Goal: Check status: Check status

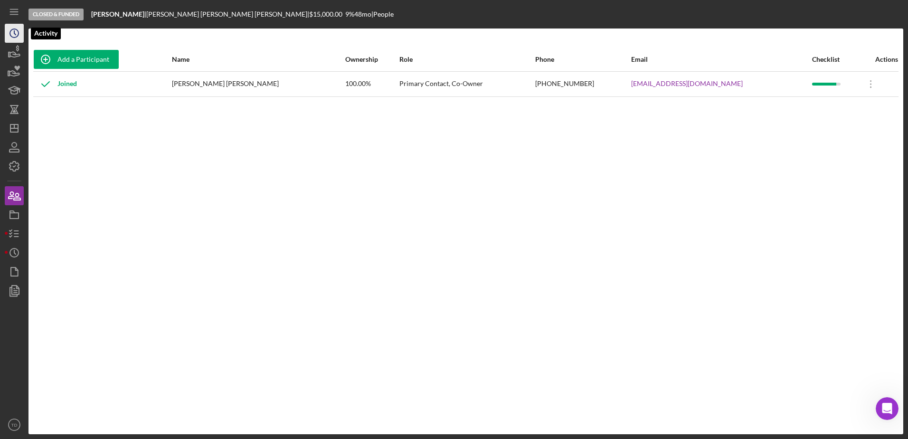
click at [18, 36] on circle "button" at bounding box center [14, 33] width 9 height 9
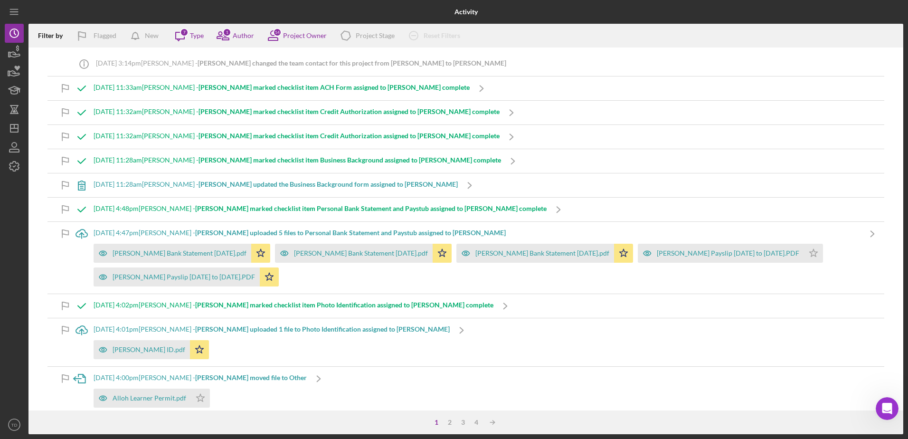
click at [4, 36] on div "Activity Filter by Flagged New Icon/Message 7 Type 1 Author 14 Project Owner Ic…" at bounding box center [454, 219] width 908 height 439
click at [16, 32] on icon "Icon/History" at bounding box center [14, 33] width 24 height 24
click at [19, 55] on icon "button" at bounding box center [14, 52] width 24 height 24
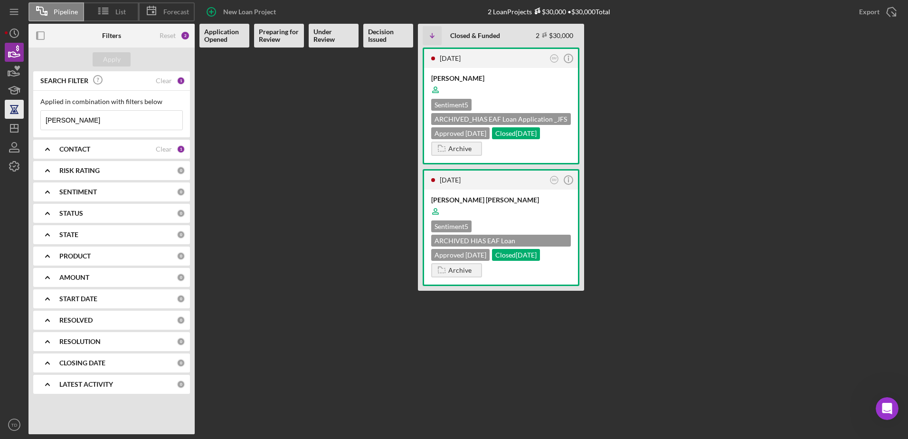
drag, startPoint x: 97, startPoint y: 120, endPoint x: 11, endPoint y: 117, distance: 86.5
click at [11, 117] on div "Pipeline List Forecast New Loan Project 2 Loan Projects $30,000 • $30,000 Total…" at bounding box center [454, 217] width 899 height 434
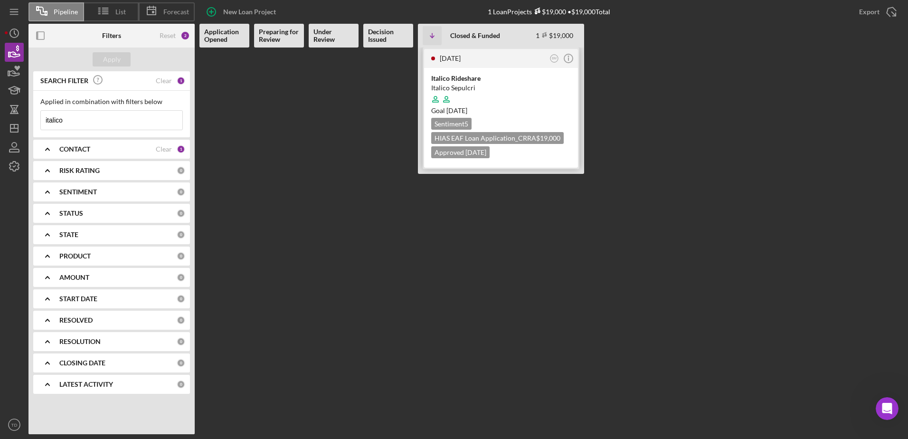
type input "italico"
click at [453, 77] on div "Italico Rideshare" at bounding box center [501, 78] width 140 height 9
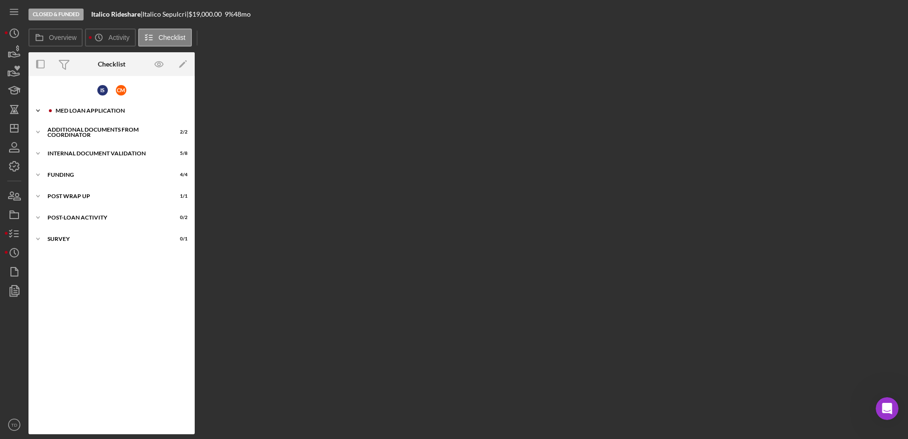
click at [90, 113] on div "MED Loan Application" at bounding box center [119, 111] width 127 height 6
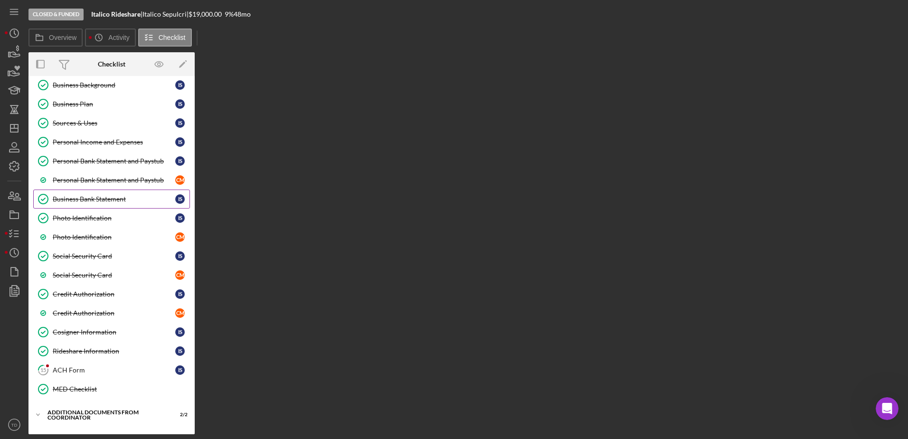
scroll to position [142, 0]
click at [116, 364] on link "15 ACH Form I S" at bounding box center [111, 369] width 157 height 19
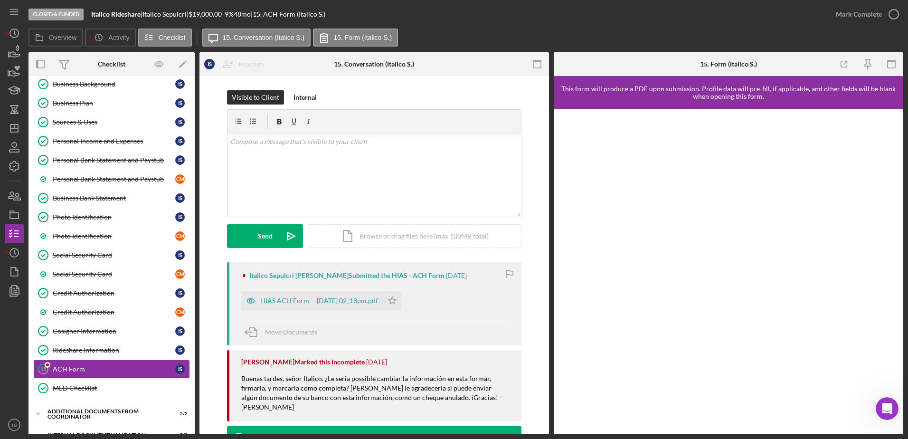
drag, startPoint x: 888, startPoint y: 16, endPoint x: 571, endPoint y: 55, distance: 319.1
drag, startPoint x: 571, startPoint y: 55, endPoint x: 898, endPoint y: 10, distance: 329.2
drag, startPoint x: 898, startPoint y: 10, endPoint x: 892, endPoint y: 9, distance: 5.6
click at [892, 9] on icon "button" at bounding box center [894, 14] width 24 height 24
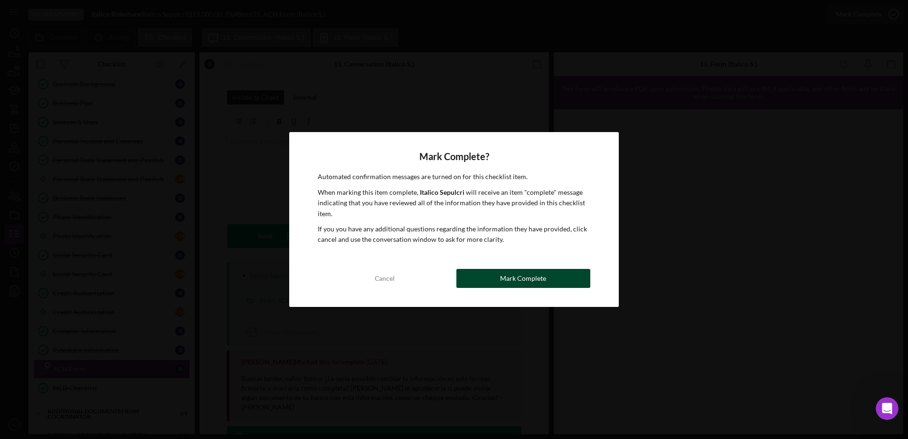
click at [534, 282] on div "Mark Complete" at bounding box center [523, 278] width 46 height 19
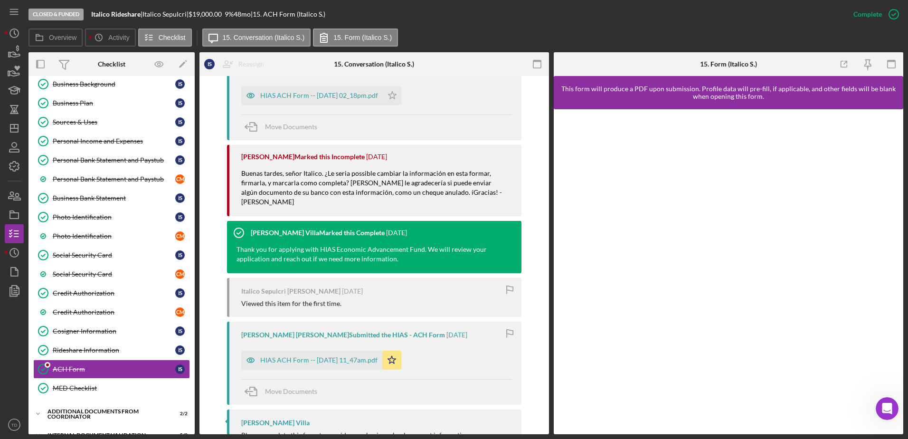
scroll to position [303, 0]
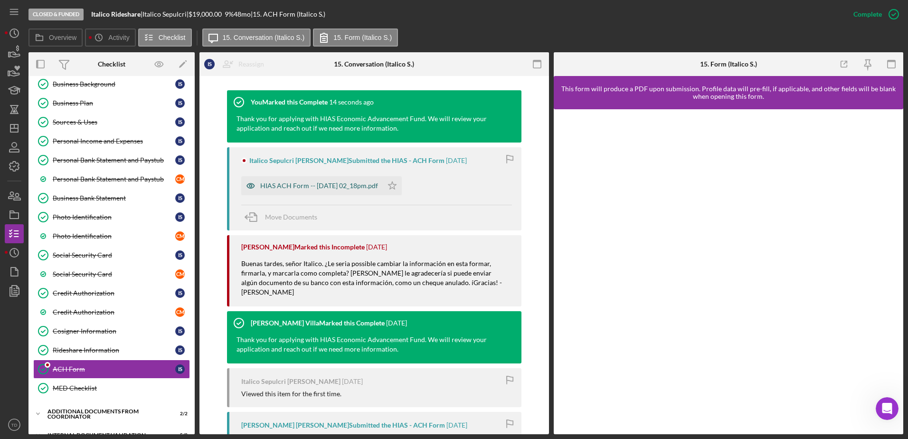
drag, startPoint x: 350, startPoint y: 187, endPoint x: 338, endPoint y: 185, distance: 12.6
click at [338, 185] on div "HIAS ACH Form -- [DATE] 02_18pm.pdf" at bounding box center [319, 186] width 118 height 8
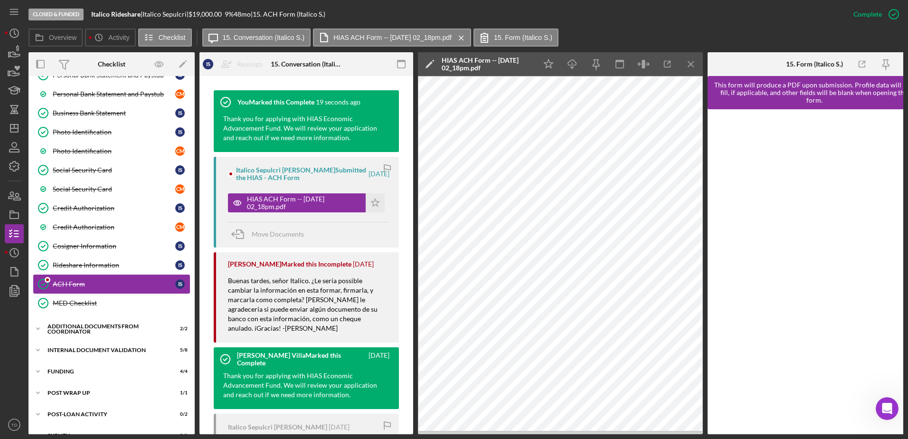
scroll to position [225, 0]
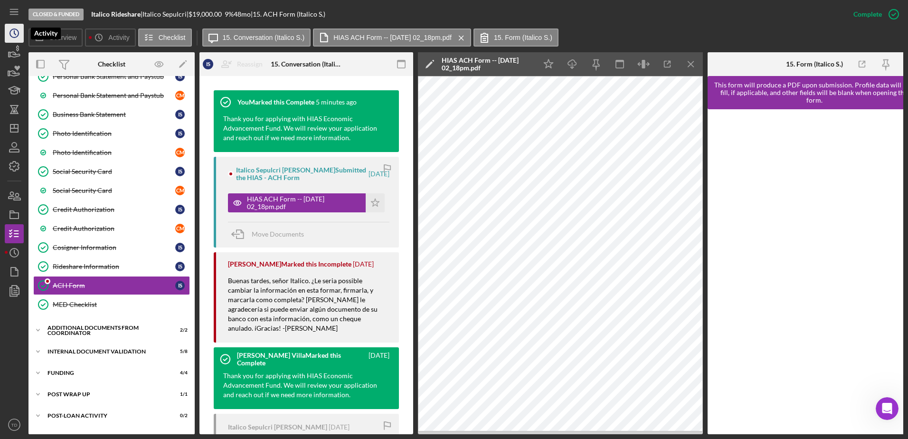
click at [14, 32] on polyline "button" at bounding box center [14, 33] width 1 height 4
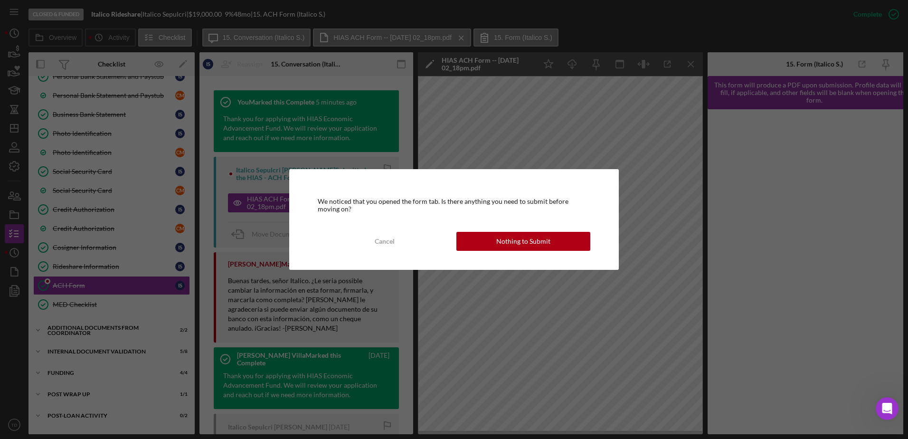
click at [17, 53] on div "We noticed that you opened the form tab. Is there anything you need to submit b…" at bounding box center [454, 219] width 908 height 439
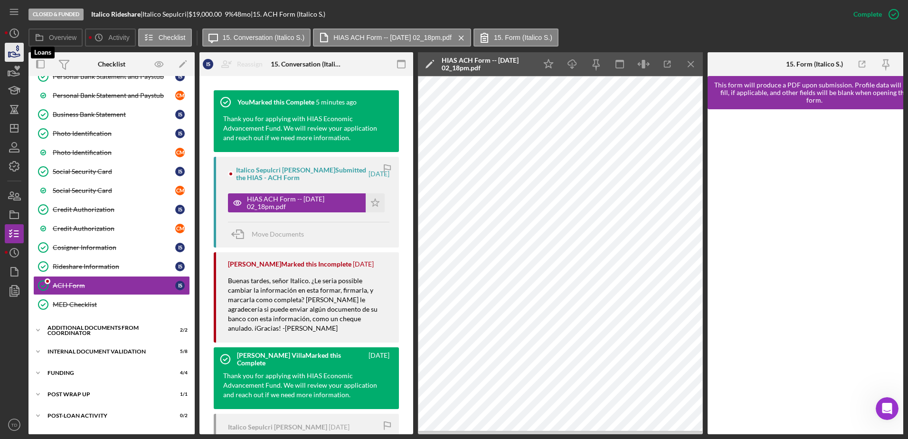
click at [16, 52] on icon "button" at bounding box center [14, 52] width 24 height 24
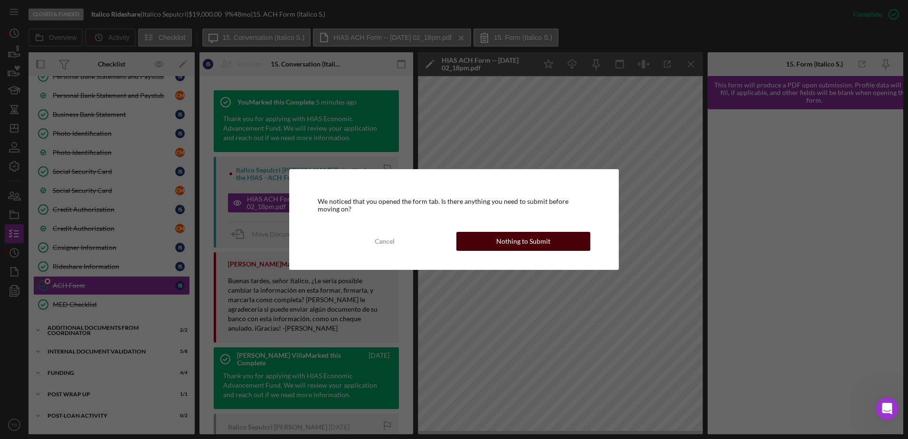
click at [488, 239] on button "Nothing to Submit" at bounding box center [523, 241] width 134 height 19
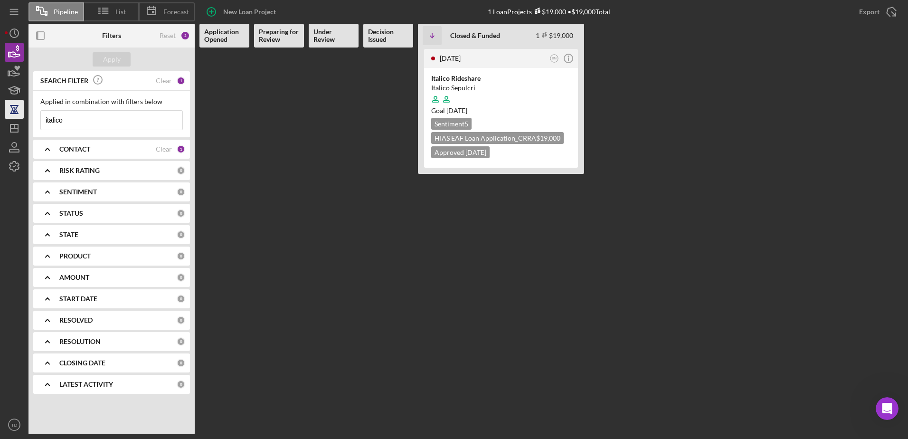
drag, startPoint x: 96, startPoint y: 125, endPoint x: 14, endPoint y: 112, distance: 82.8
click at [14, 112] on div "Pipeline List Forecast New Loan Project 1 Loan Projects $19,000 • $19,000 Total…" at bounding box center [454, 217] width 899 height 434
paste input "JFSFY2314"
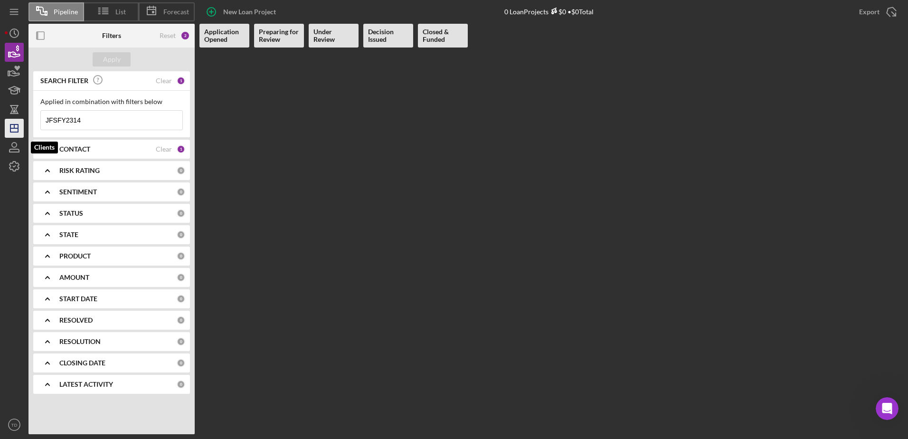
type input "JFSFY2314"
click at [18, 134] on icon "Icon/Dashboard" at bounding box center [14, 128] width 24 height 24
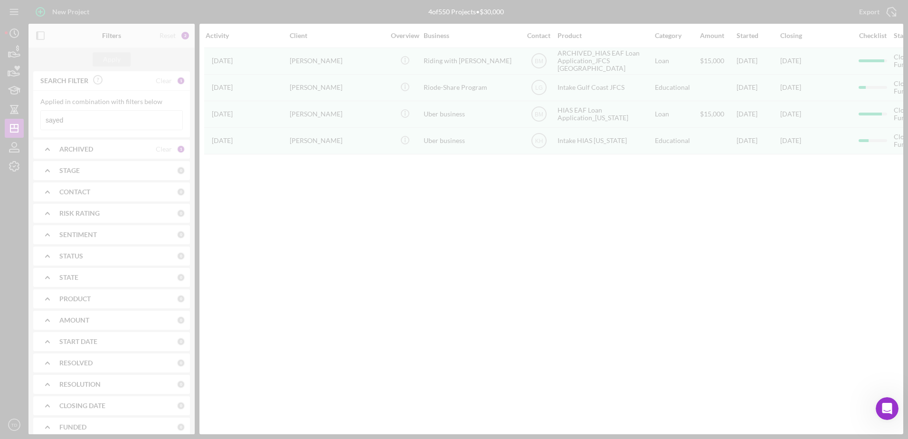
click at [83, 123] on div at bounding box center [454, 219] width 908 height 439
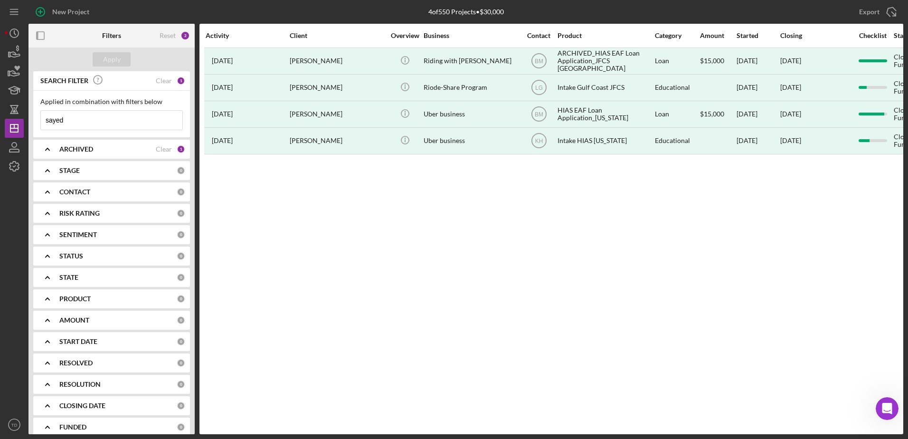
click at [72, 120] on input "sayed" at bounding box center [112, 120] width 142 height 19
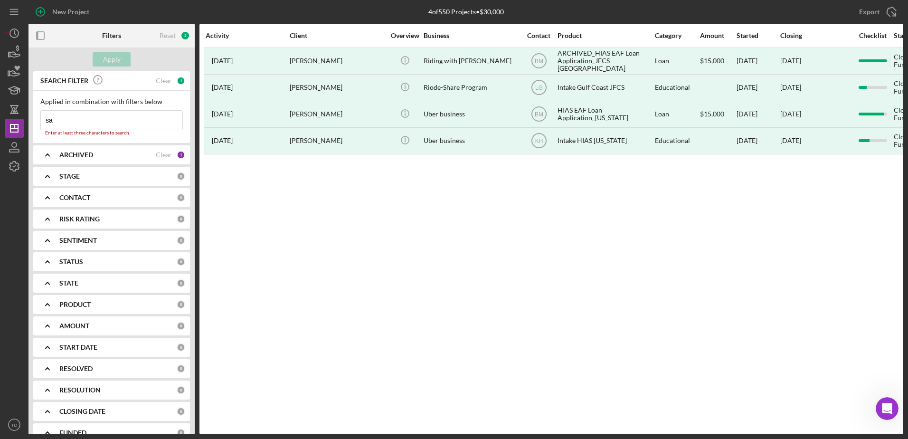
type input "s"
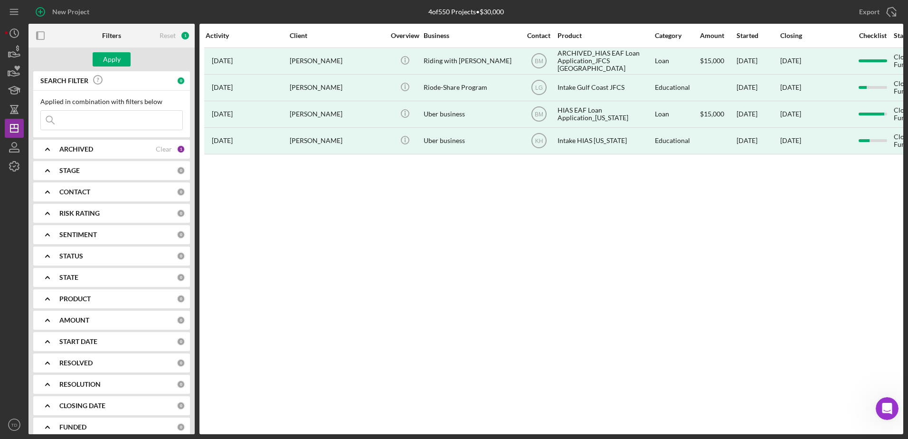
paste input "JFSFY2314"
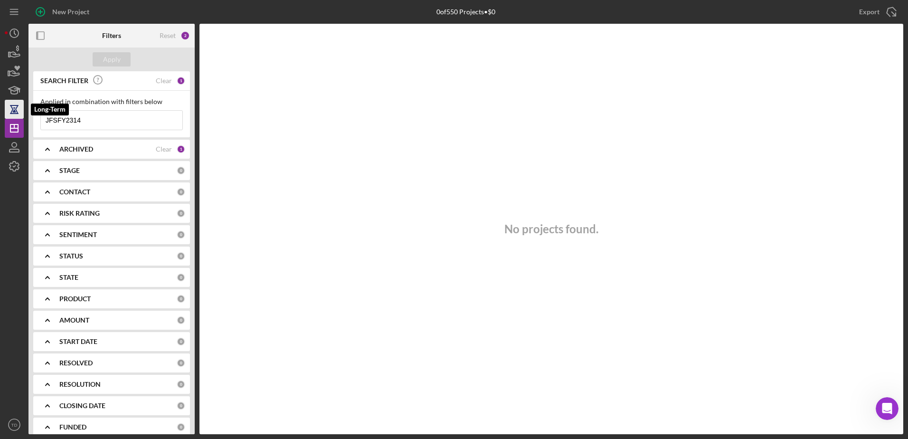
drag, startPoint x: 108, startPoint y: 120, endPoint x: 18, endPoint y: 118, distance: 90.2
click at [18, 118] on div "New Project 0 of 550 Projects • $0 sayed Export Icon/Export Filters Reset 2 App…" at bounding box center [454, 217] width 899 height 434
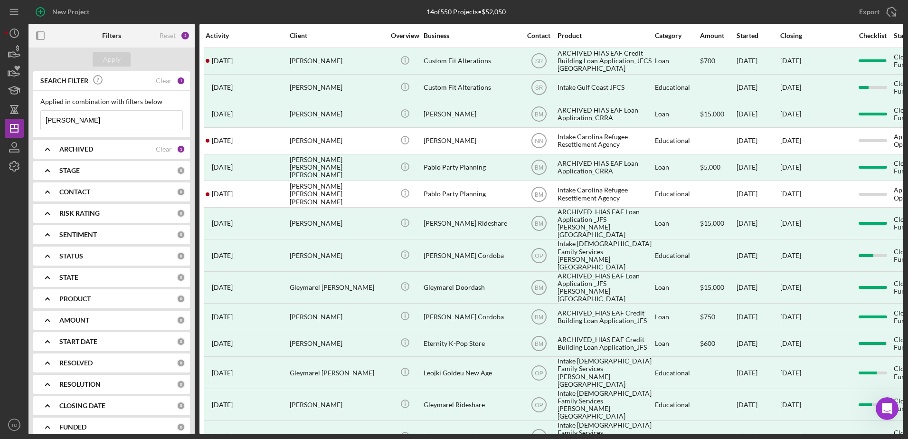
type input "[PERSON_NAME]"
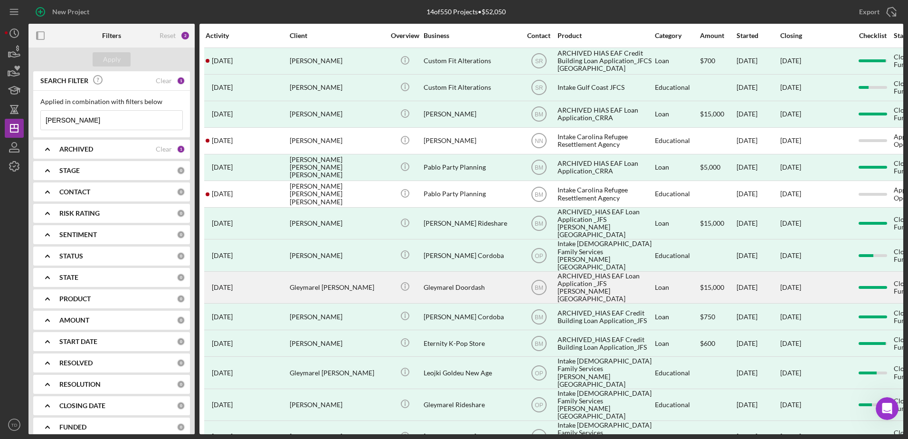
click at [331, 275] on div "Gleymarel [PERSON_NAME]" at bounding box center [337, 287] width 95 height 30
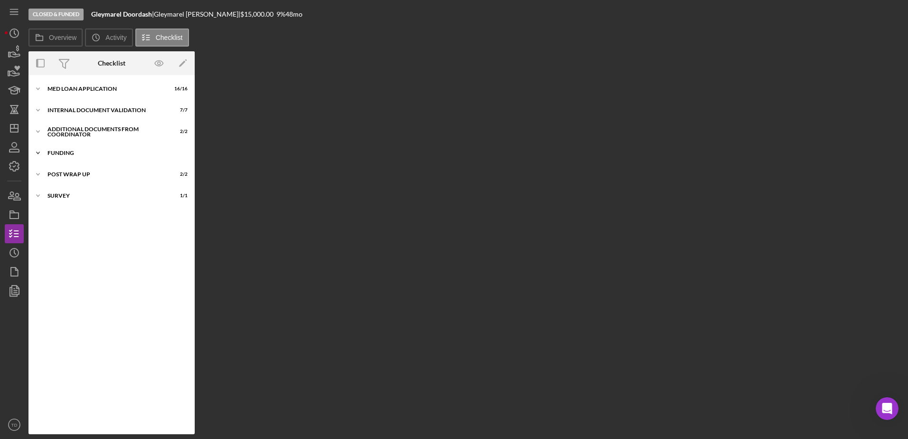
click at [87, 158] on div "Icon/Expander Funding 6 / 6" at bounding box center [111, 152] width 166 height 19
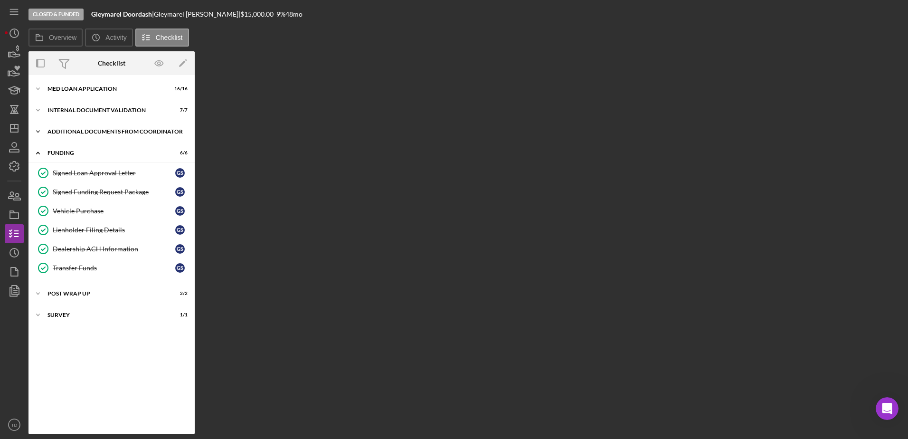
click at [78, 129] on div "Additional Documents from Coordinator" at bounding box center [114, 132] width 135 height 6
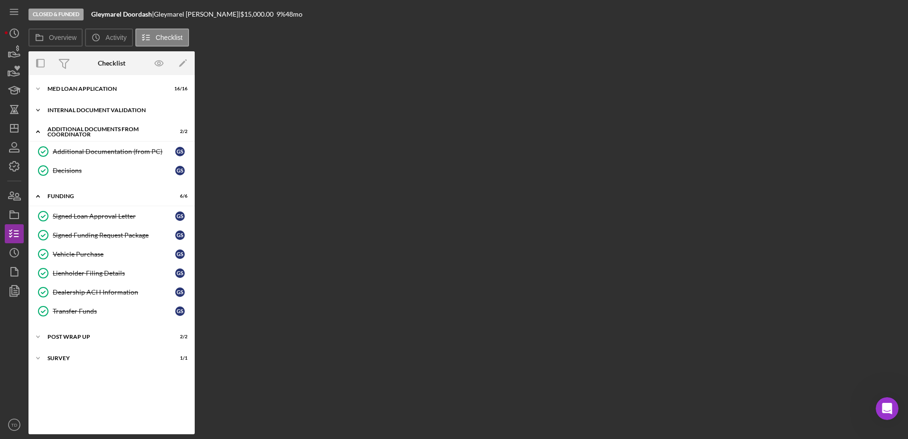
click at [73, 104] on div "Icon/Expander Internal Document Validation 7 / 7" at bounding box center [111, 110] width 166 height 19
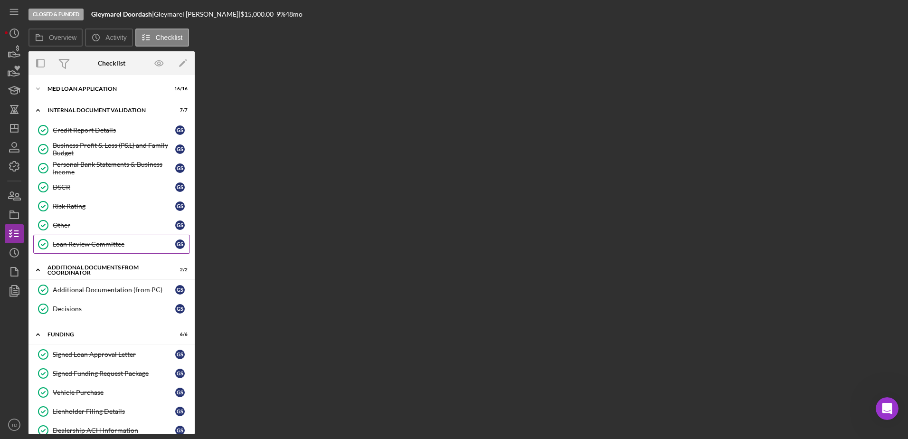
click at [105, 238] on link "Loan Review Committee Loan Review Committee G S" at bounding box center [111, 244] width 157 height 19
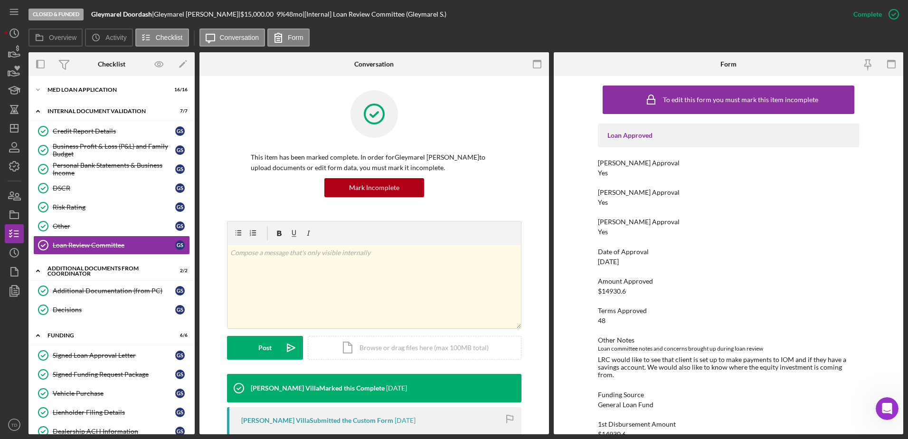
scroll to position [40, 0]
